Goal: Task Accomplishment & Management: Use online tool/utility

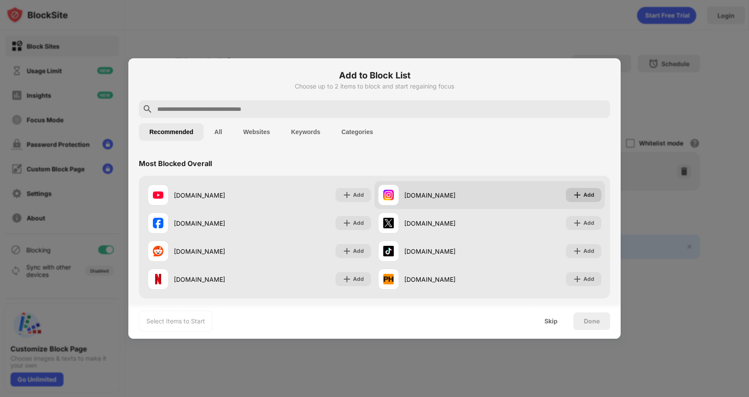
click at [579, 198] on img at bounding box center [577, 194] width 9 height 9
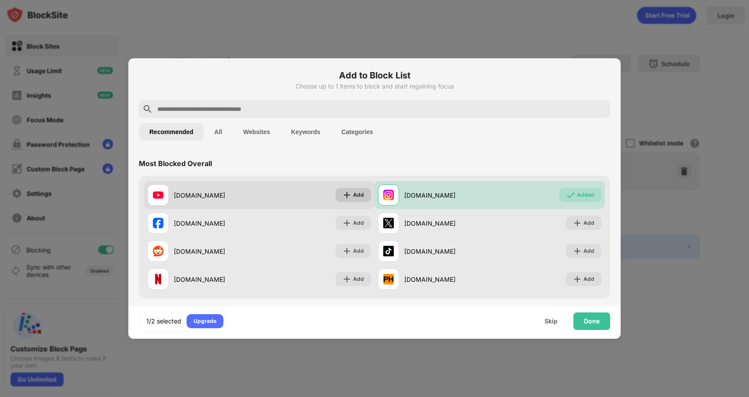
click at [357, 195] on div "Add" at bounding box center [358, 194] width 11 height 9
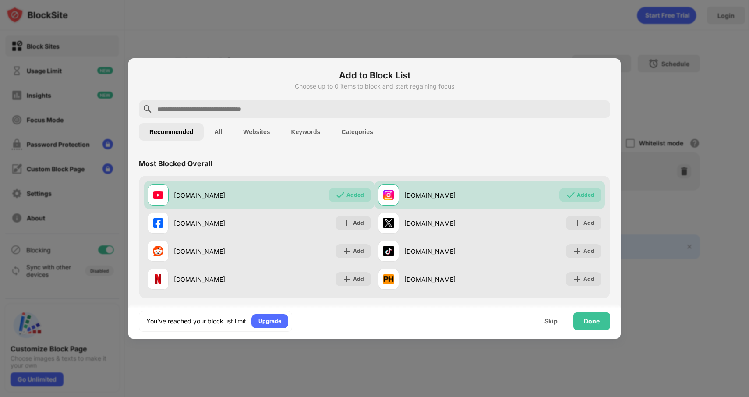
click at [292, 108] on input "text" at bounding box center [381, 109] width 450 height 11
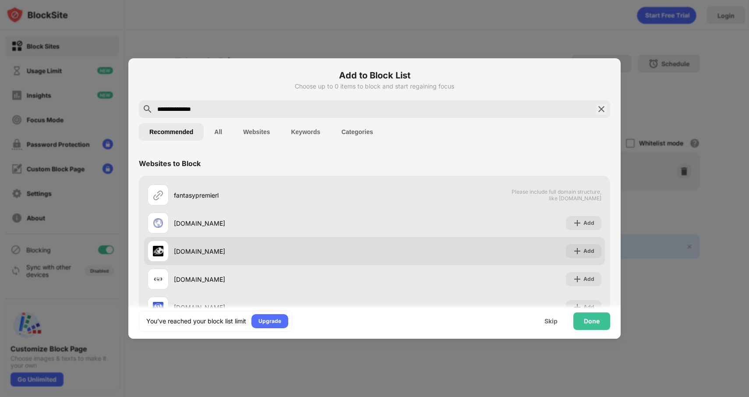
scroll to position [32, 0]
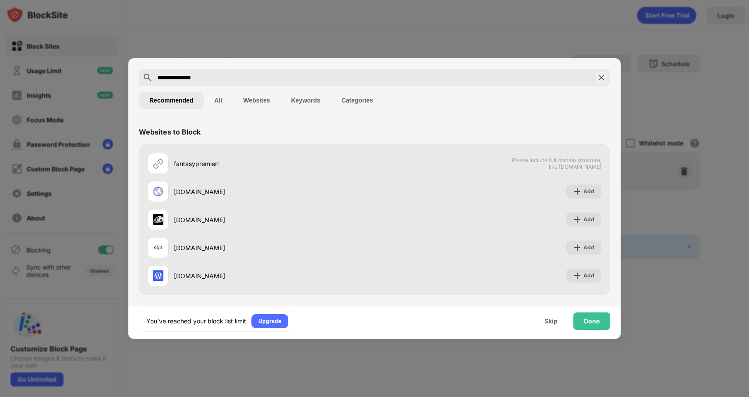
click at [201, 79] on input "**********" at bounding box center [374, 77] width 436 height 11
paste input "**********"
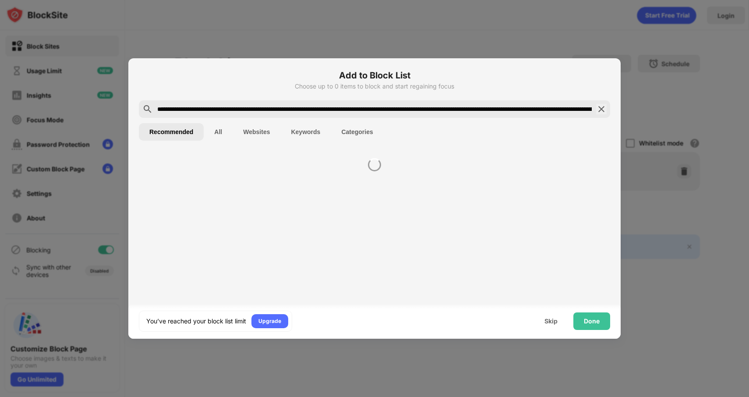
scroll to position [0, 0]
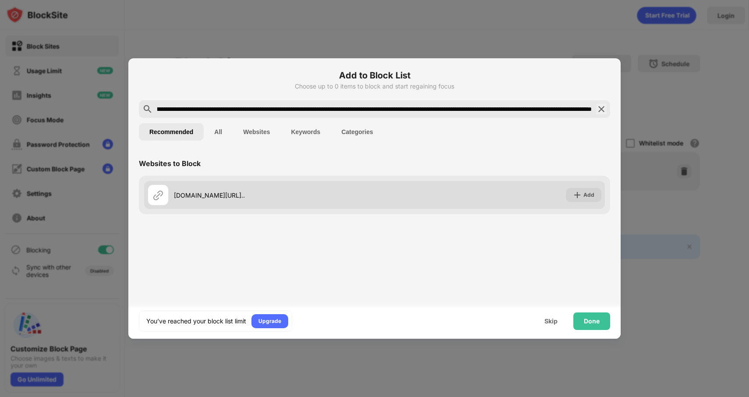
type input "**********"
click at [333, 194] on div "draft.premierleague.com/?_gl=1*yrktn7*_gcl_au*MTUyMTIxNzUxNi4xNzU0Mjk1NDIxLjk0N…" at bounding box center [274, 194] width 201 height 9
click at [374, 192] on div "draft.premierleague.com/?_gl=1*yrktn7*_gcl_au*MTUyMTIxNzUxNi4xNzU0Mjk1NDIxLjk0N…" at bounding box center [274, 194] width 201 height 9
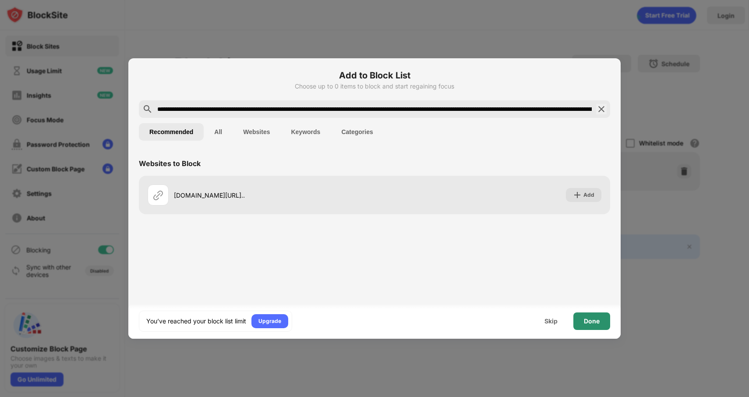
click at [585, 324] on div "Done" at bounding box center [592, 320] width 16 height 7
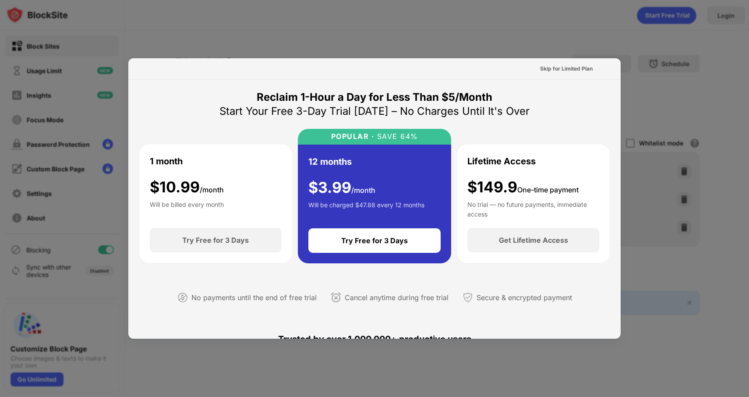
click at [556, 43] on div at bounding box center [374, 198] width 749 height 397
click at [560, 74] on div "Skip for Limited Plan" at bounding box center [566, 69] width 67 height 14
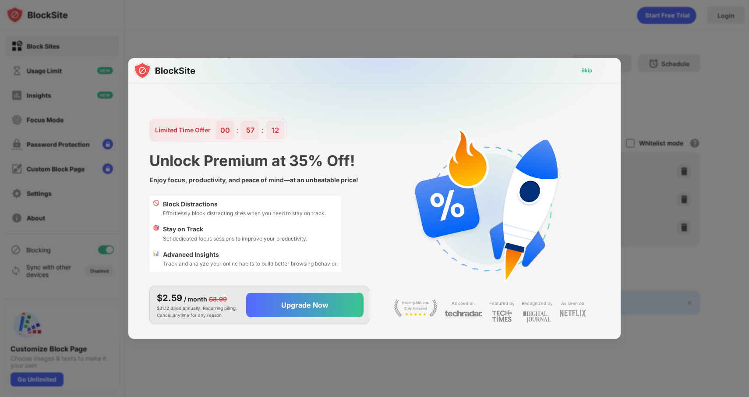
click at [585, 73] on div "Skip" at bounding box center [586, 70] width 11 height 9
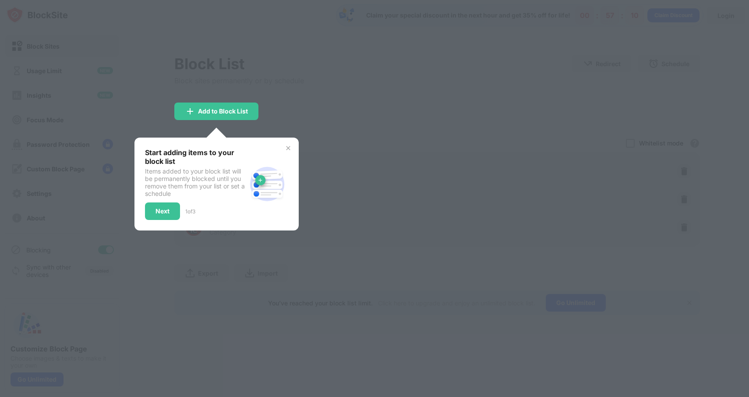
click at [286, 148] on img at bounding box center [288, 148] width 7 height 7
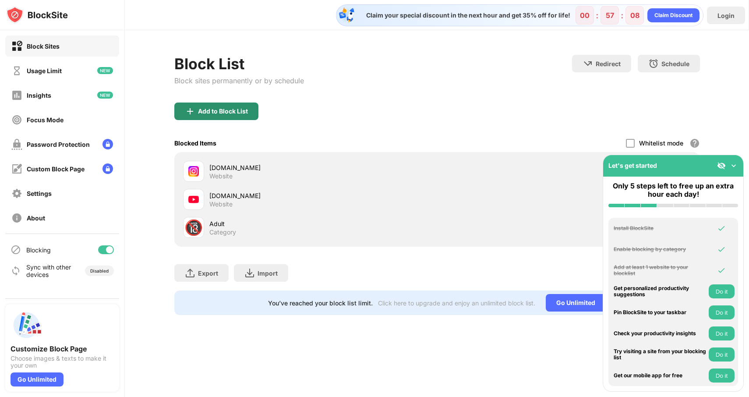
click at [222, 109] on div "Add to Block List" at bounding box center [223, 111] width 50 height 7
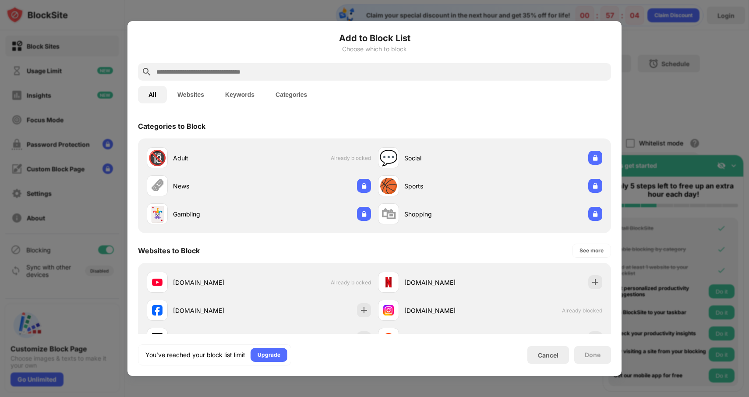
click at [302, 74] on input "text" at bounding box center [381, 72] width 452 height 11
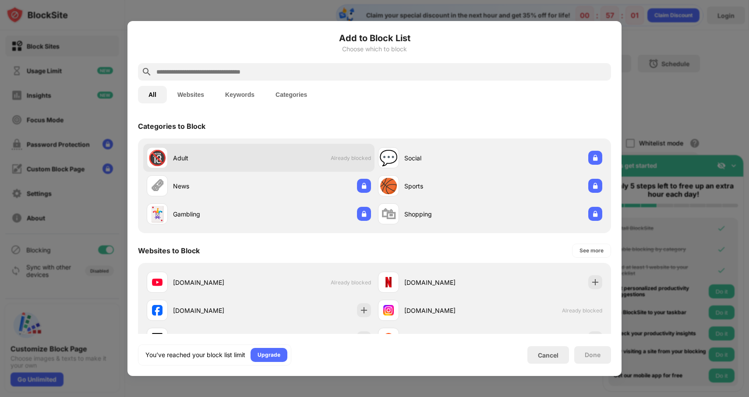
click at [351, 161] on div "🔞 Adult Already blocked" at bounding box center [258, 158] width 231 height 28
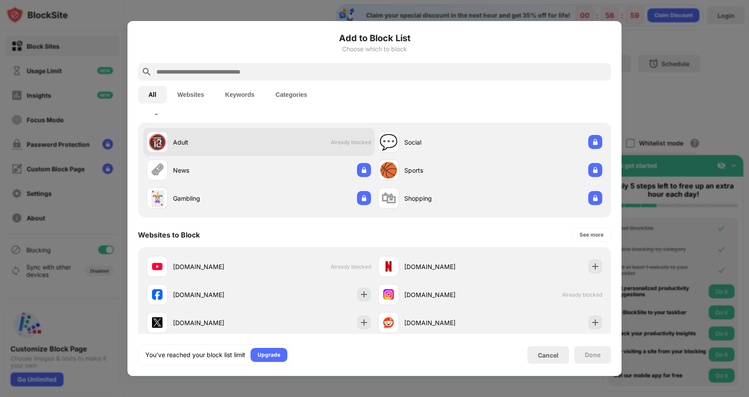
scroll to position [21, 0]
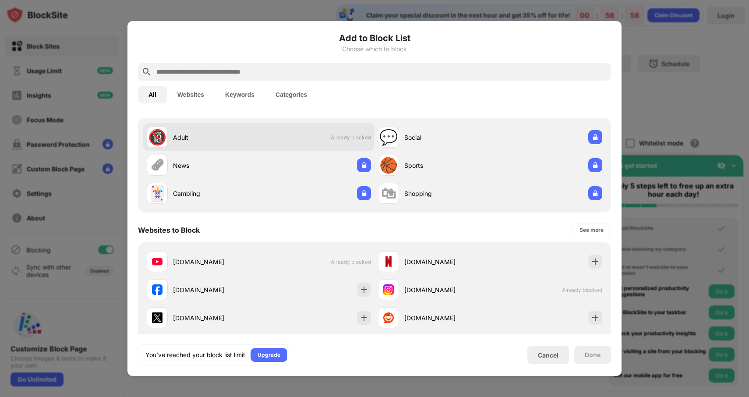
click at [296, 137] on div "🔞 Adult Already blocked" at bounding box center [258, 137] width 231 height 28
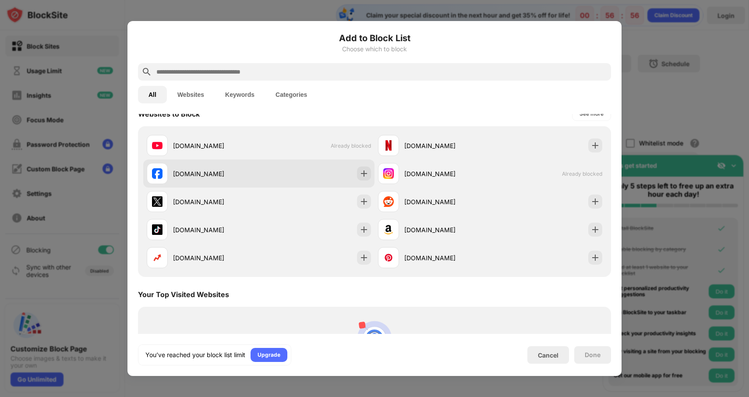
scroll to position [0, 0]
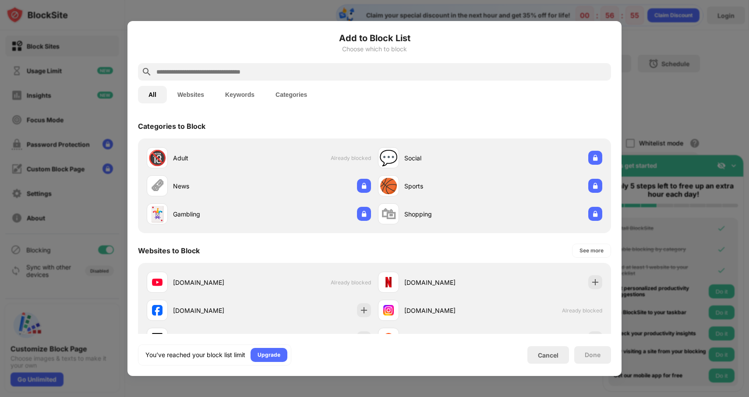
click at [295, 100] on button "Categories" at bounding box center [291, 95] width 53 height 18
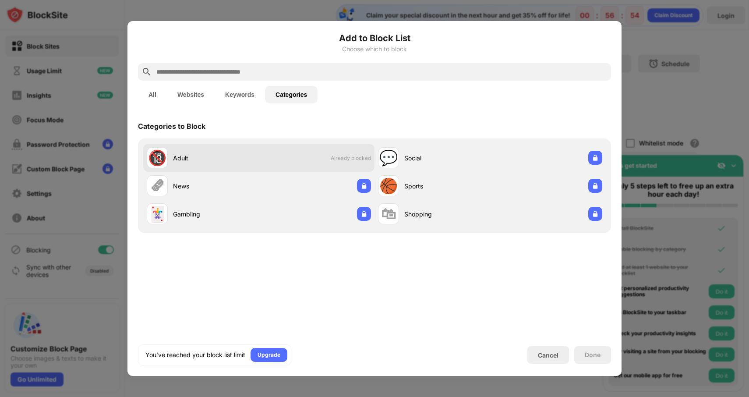
click at [354, 153] on div "🔞 Adult Already blocked" at bounding box center [258, 158] width 231 height 28
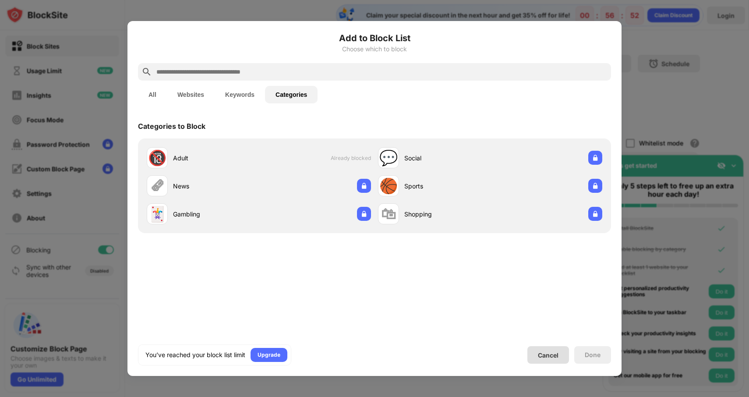
click at [537, 354] on div "Cancel" at bounding box center [548, 355] width 42 height 18
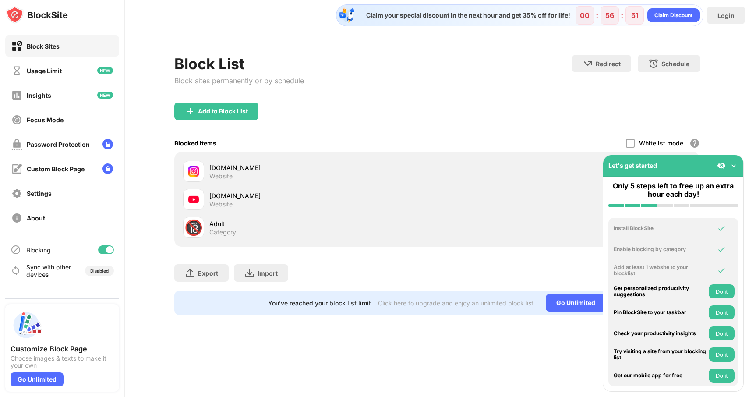
click at [738, 166] on div "Let's get started" at bounding box center [673, 165] width 140 height 21
click at [737, 165] on img at bounding box center [733, 165] width 9 height 9
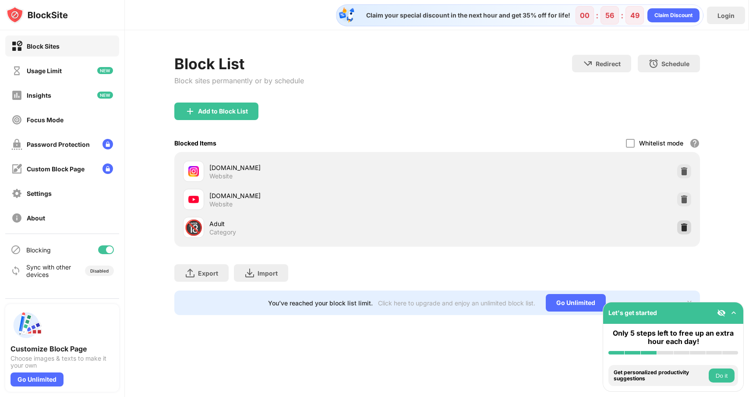
click at [684, 230] on img at bounding box center [684, 227] width 9 height 9
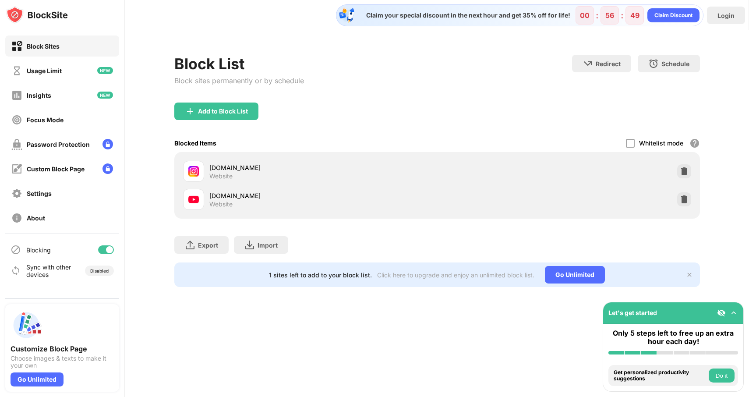
click at [236, 113] on div "Add to Block List" at bounding box center [223, 111] width 50 height 7
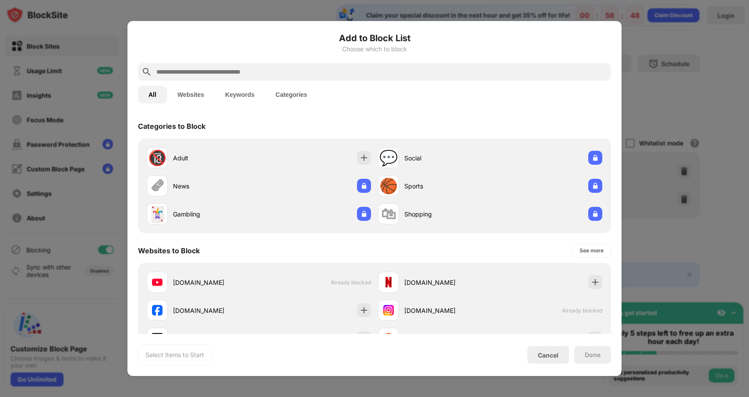
click at [286, 68] on input "text" at bounding box center [381, 72] width 452 height 11
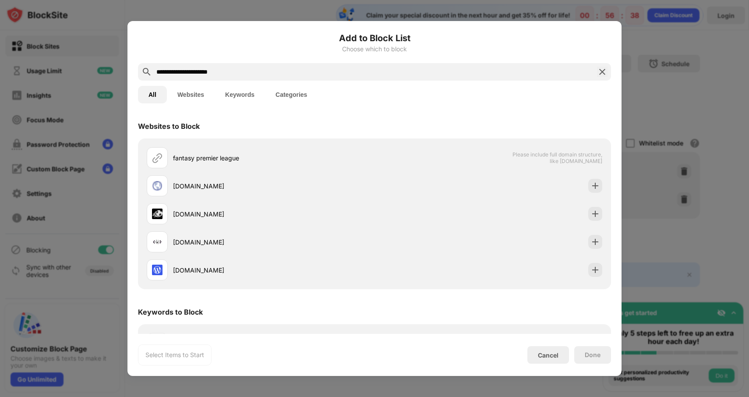
click at [243, 69] on input "**********" at bounding box center [374, 72] width 438 height 11
paste input "**********"
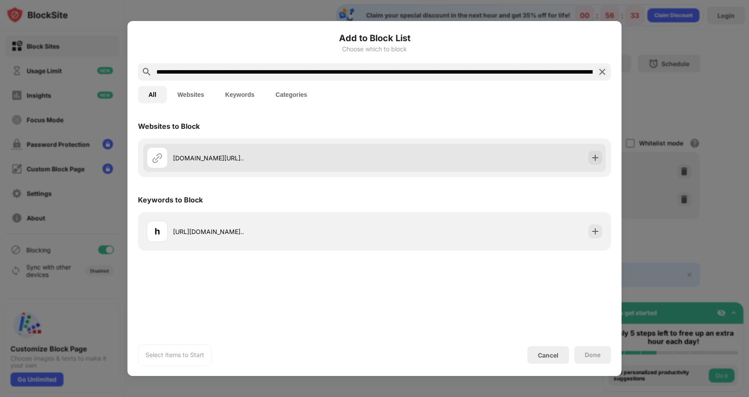
click at [356, 162] on div "draft.premierleague.com/?_gl=1*yrktn7*_gcl_au*MTUyMTIxNzUxNi4xNzU0Mjk1NDIxLjk0N…" at bounding box center [273, 157] width 201 height 9
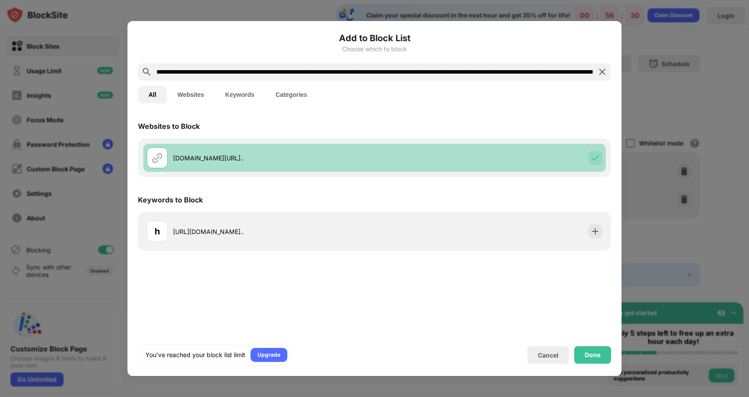
click at [260, 155] on div "draft.premierleague.com/?_gl=1*yrktn7*_gcl_au*MTUyMTIxNzUxNi4xNzU0Mjk1NDIxLjk0N…" at bounding box center [273, 157] width 201 height 9
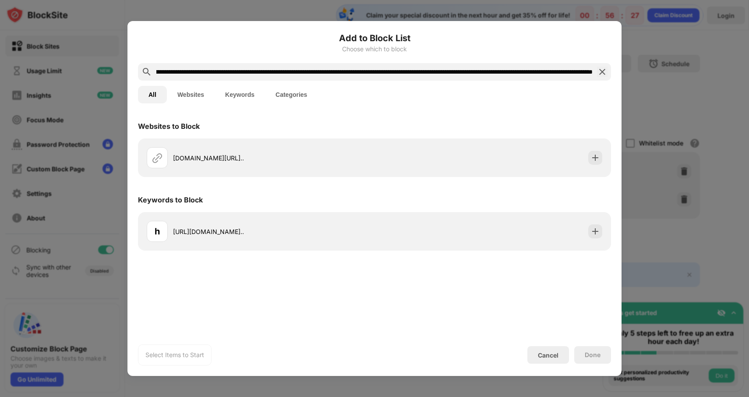
scroll to position [0, 356]
drag, startPoint x: 242, startPoint y: 72, endPoint x: 606, endPoint y: 76, distance: 364.4
click at [606, 76] on div "**********" at bounding box center [374, 72] width 473 height 18
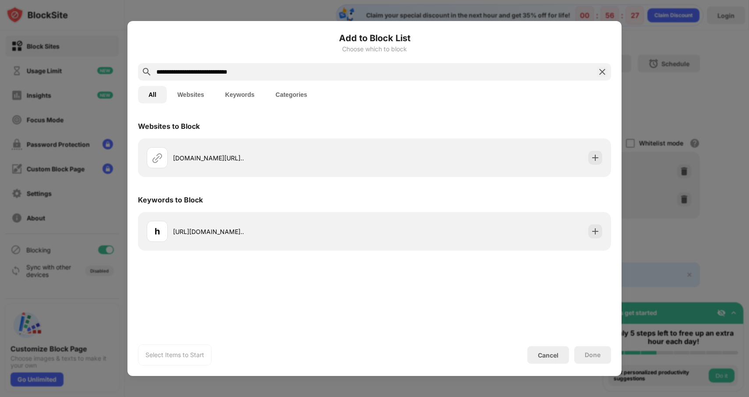
scroll to position [0, 0]
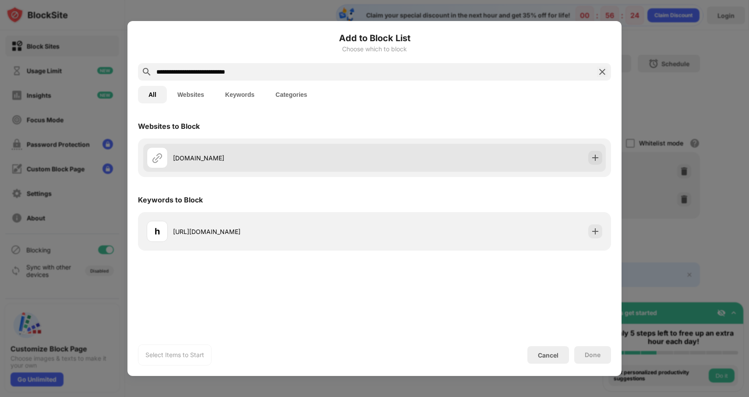
type input "**********"
click at [397, 156] on div "draft.premierleague.com" at bounding box center [374, 158] width 462 height 28
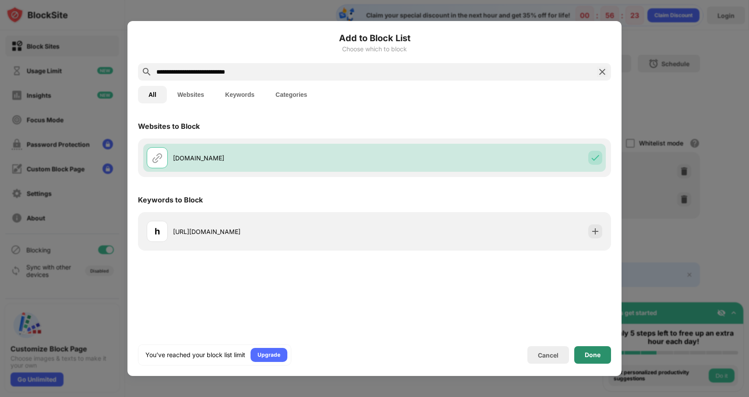
click at [593, 359] on div "Done" at bounding box center [592, 355] width 37 height 18
